Goal: Check status

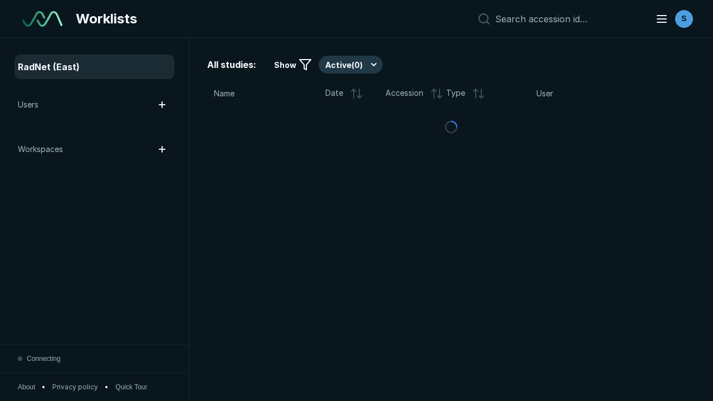
scroll to position [2865, 3612]
